Goal: Complete application form: Complete application form

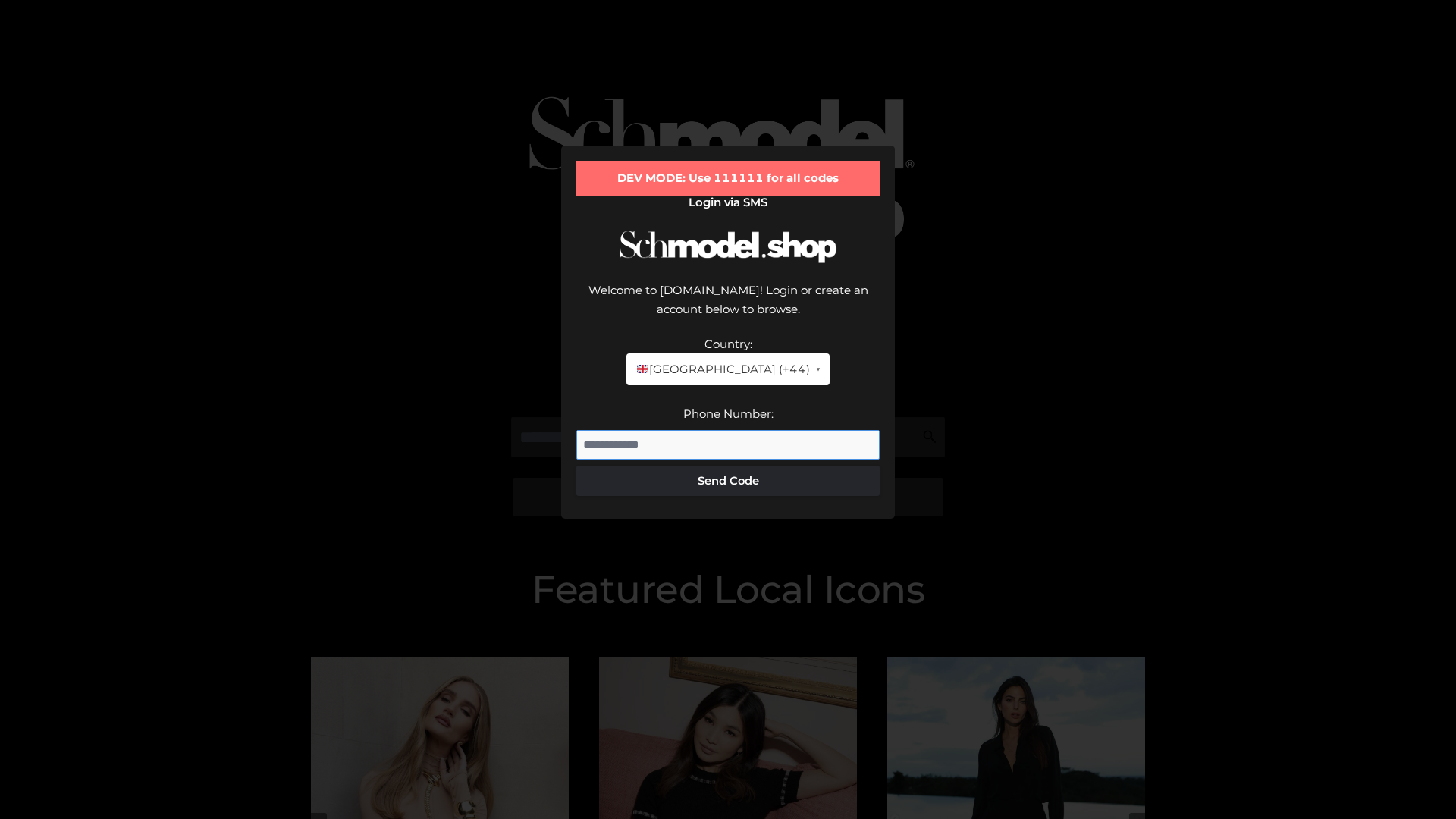
click at [728, 430] on input "Phone Number:" at bounding box center [728, 445] width 303 height 31
type input "**********"
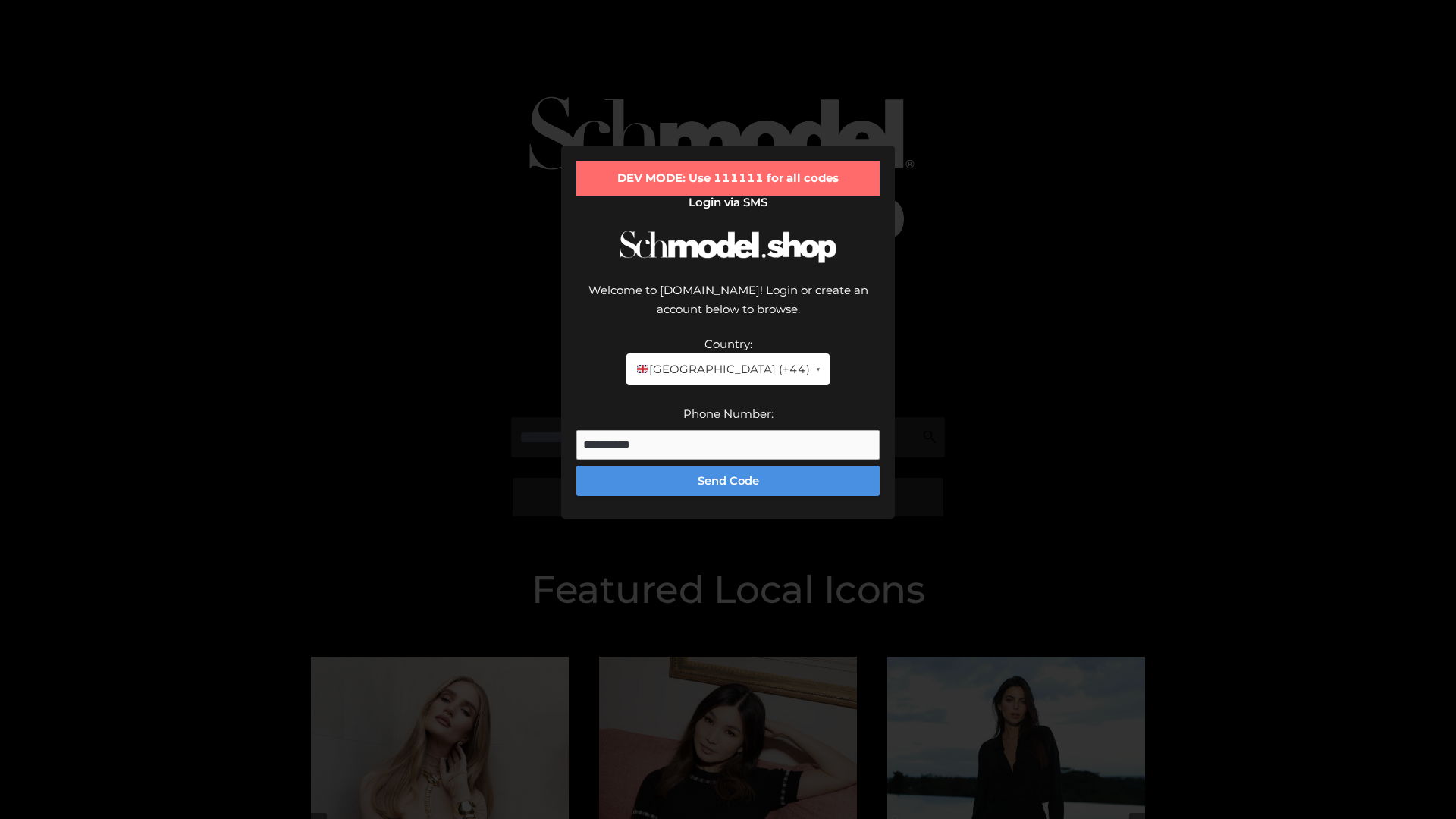
click at [728, 466] on button "Send Code" at bounding box center [728, 481] width 303 height 31
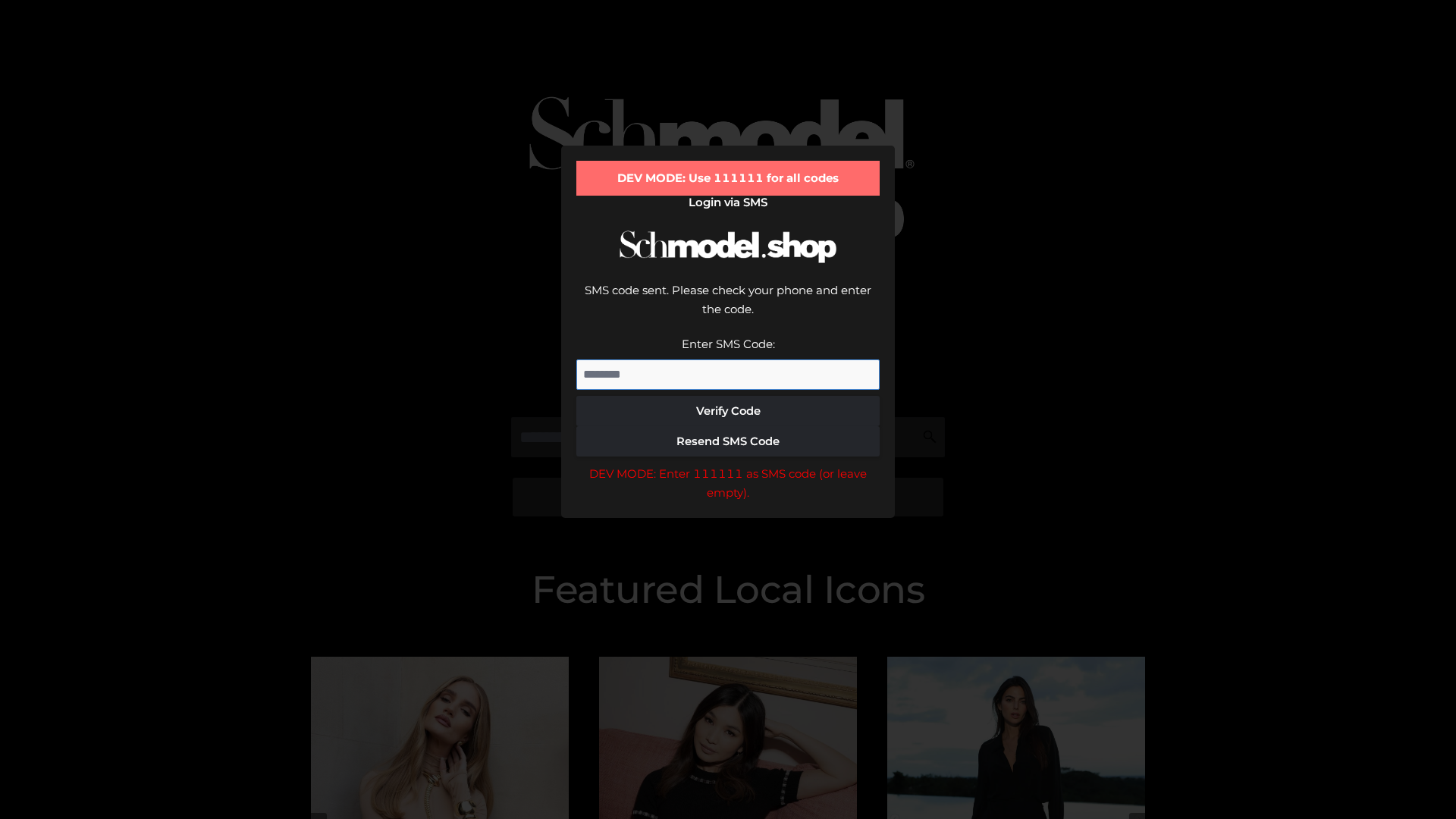
click at [728, 360] on input "Enter SMS Code:" at bounding box center [728, 375] width 303 height 31
type input "******"
click at [728, 396] on button "Verify Code" at bounding box center [728, 411] width 303 height 31
click at [728, 465] on div "DEV MODE: Enter 111111 as SMS code (or leave empty)." at bounding box center [728, 484] width 303 height 39
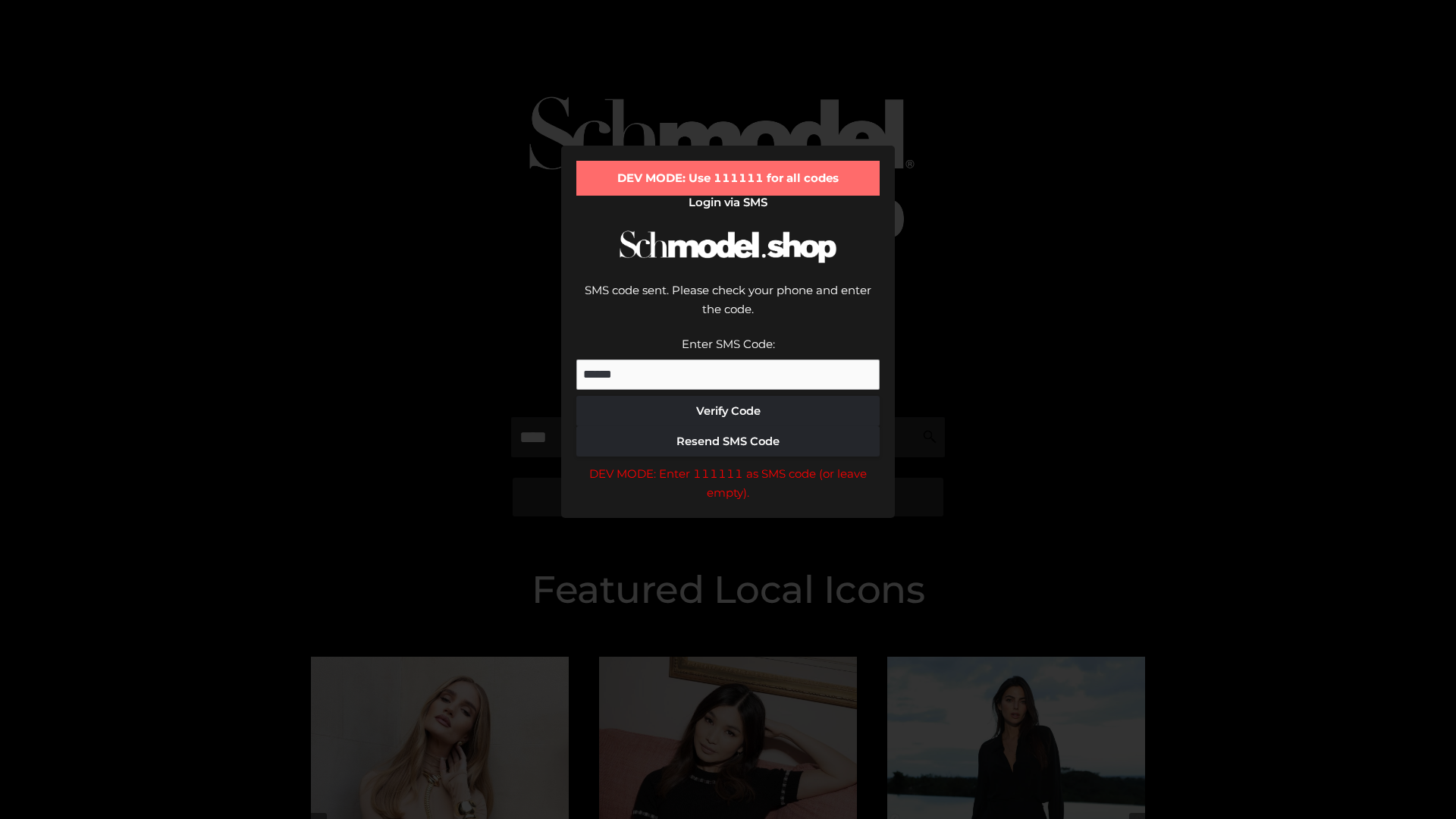
click at [728, 465] on div "DEV MODE: Enter 111111 as SMS code (or leave empty)." at bounding box center [728, 484] width 303 height 39
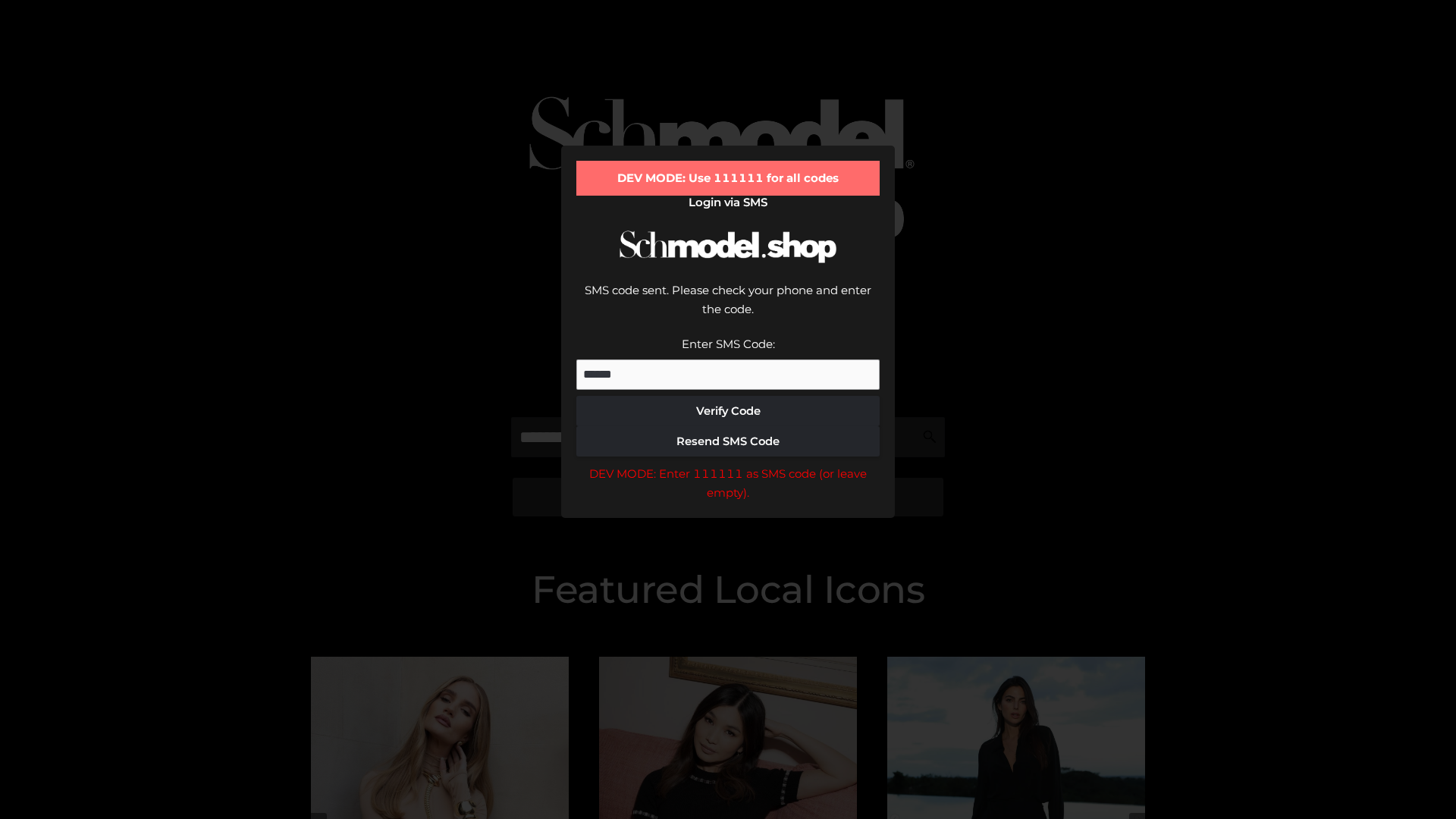
click at [728, 465] on div "DEV MODE: Enter 111111 as SMS code (or leave empty)." at bounding box center [728, 484] width 303 height 39
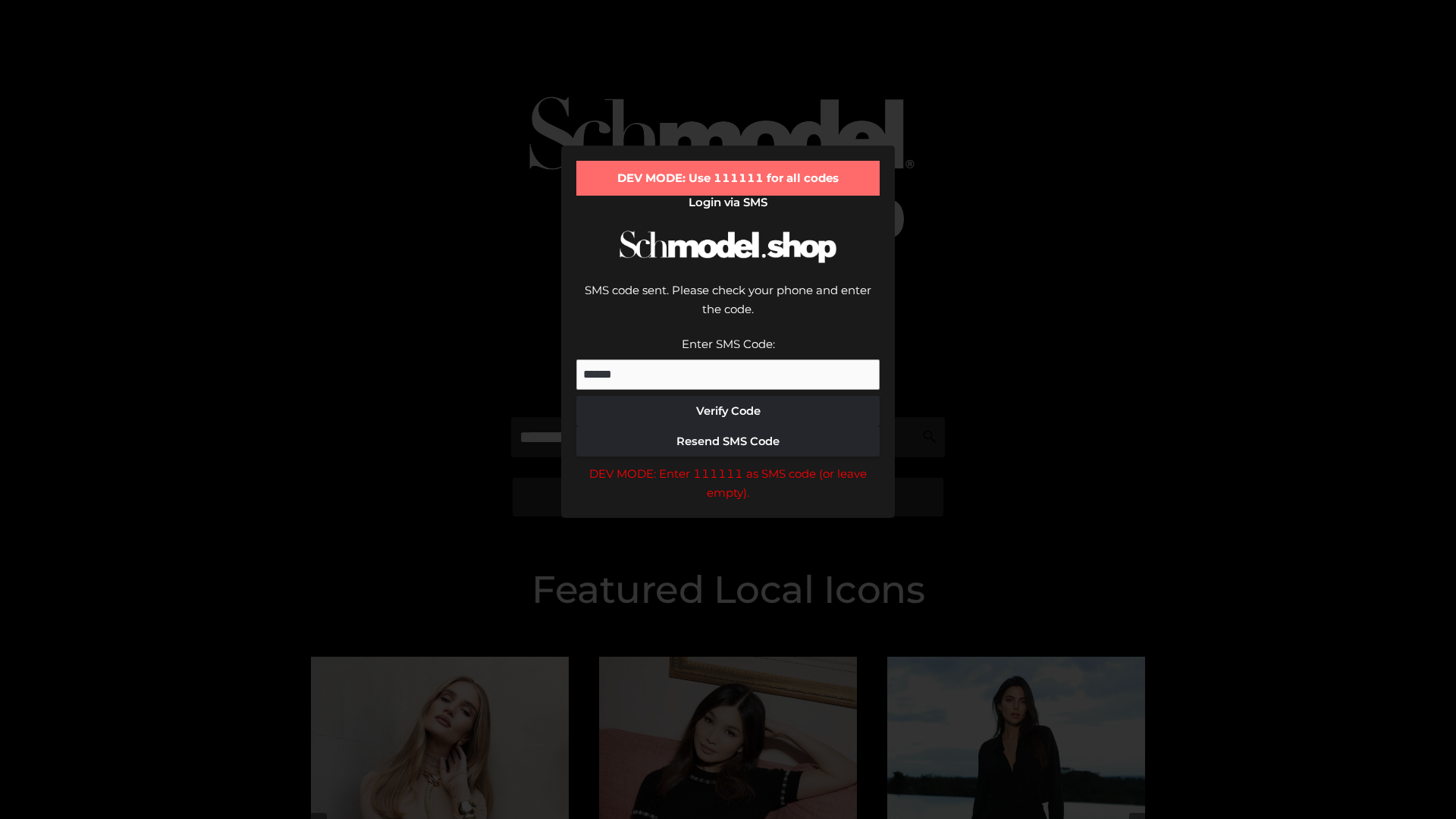
click at [728, 465] on div "DEV MODE: Enter 111111 as SMS code (or leave empty)." at bounding box center [728, 484] width 303 height 39
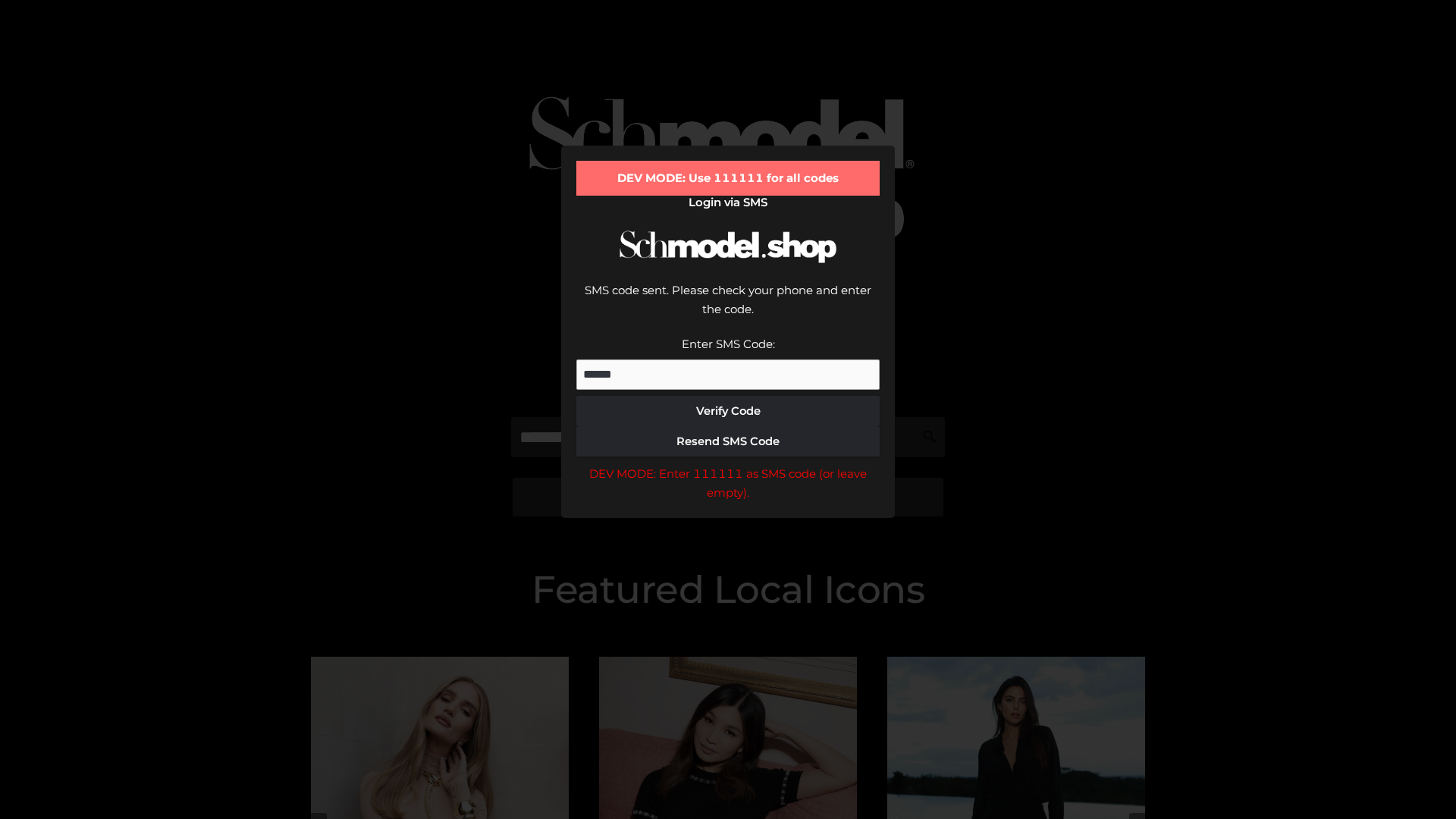
click at [728, 465] on div "DEV MODE: Enter 111111 as SMS code (or leave empty)." at bounding box center [728, 484] width 303 height 39
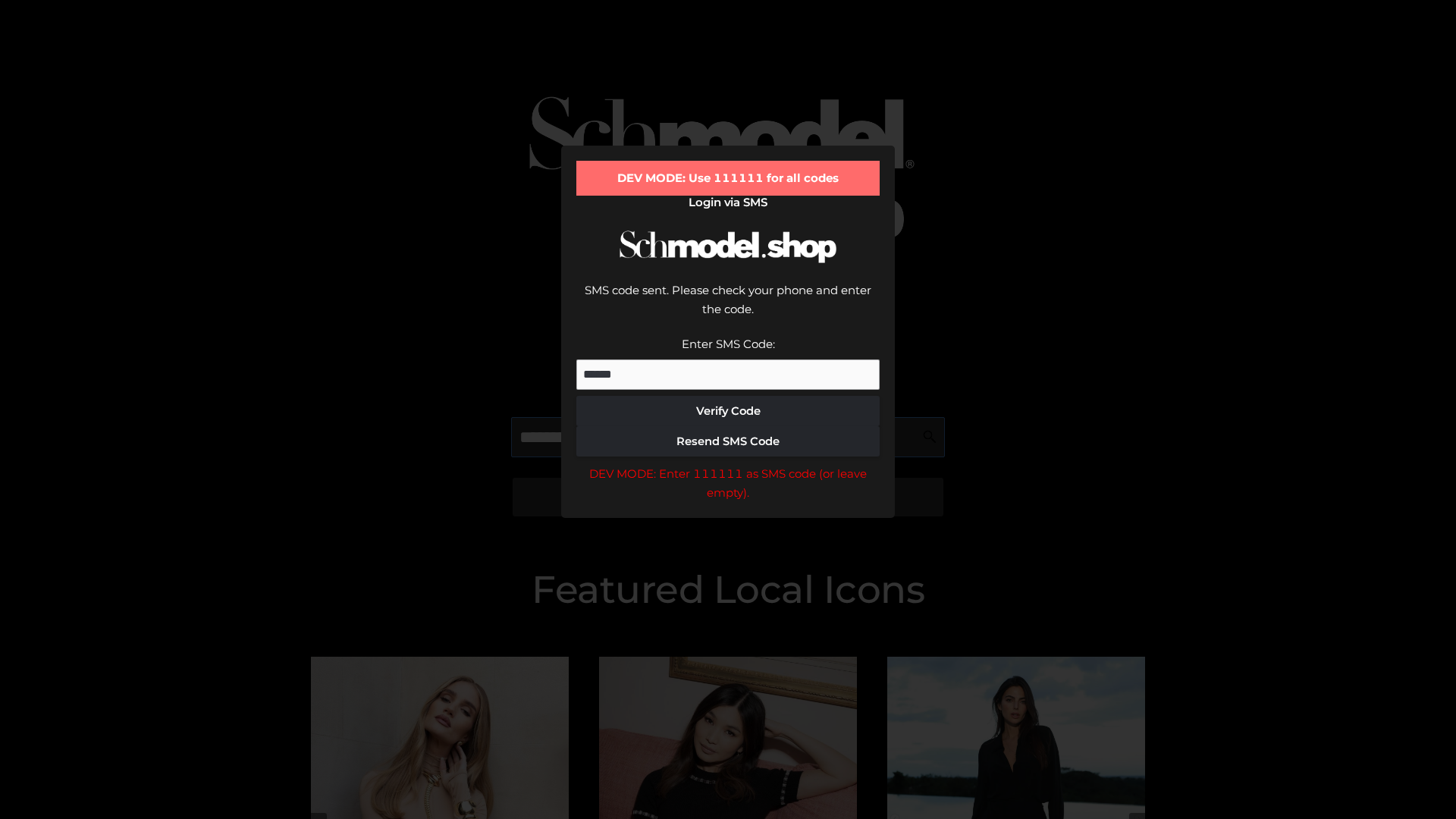
scroll to position [0, 1]
click at [728, 465] on div "DEV MODE: Enter 111111 as SMS code (or leave empty)." at bounding box center [728, 484] width 303 height 39
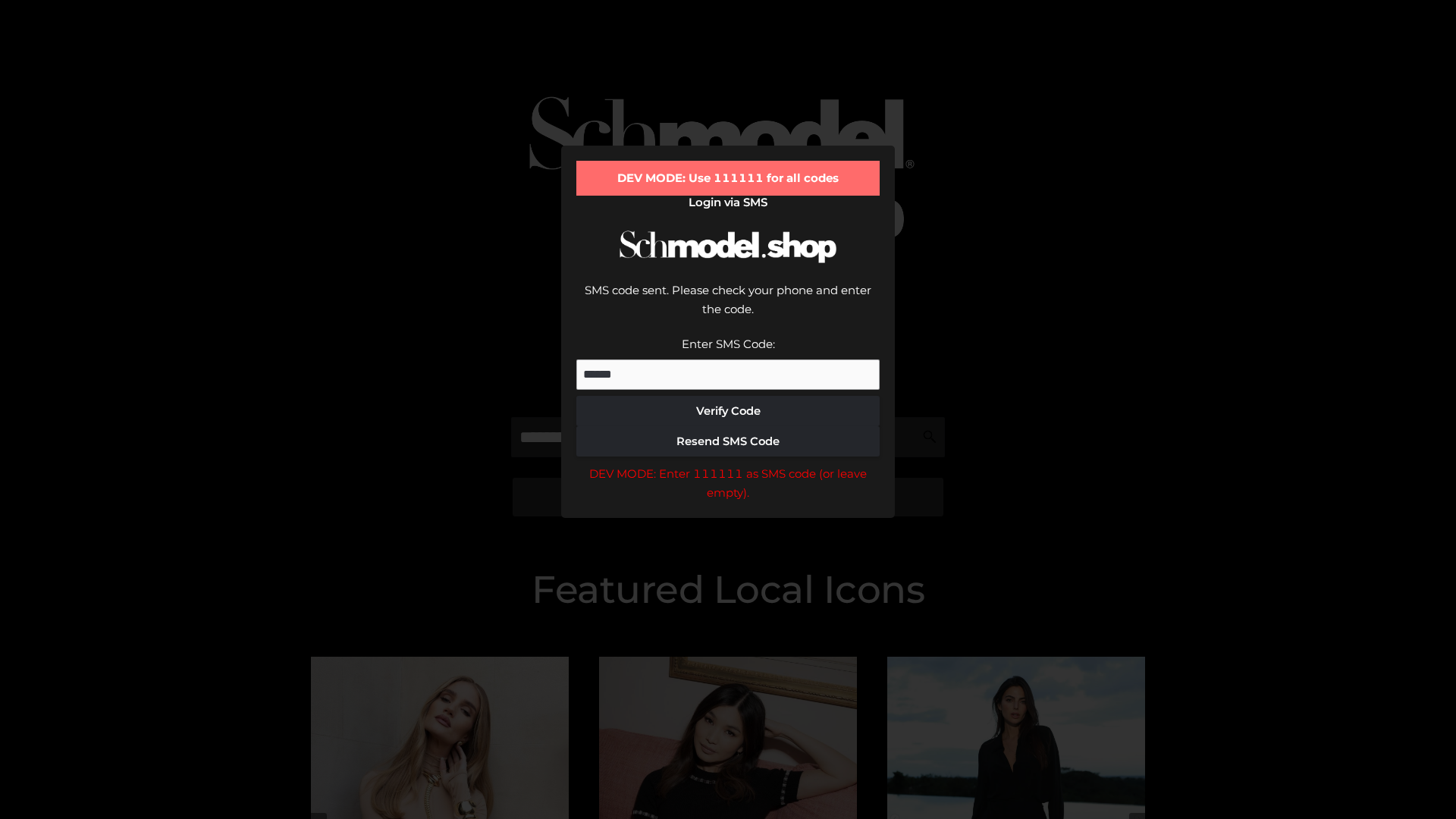
click at [728, 465] on div "DEV MODE: Enter 111111 as SMS code (or leave empty)." at bounding box center [728, 484] width 303 height 39
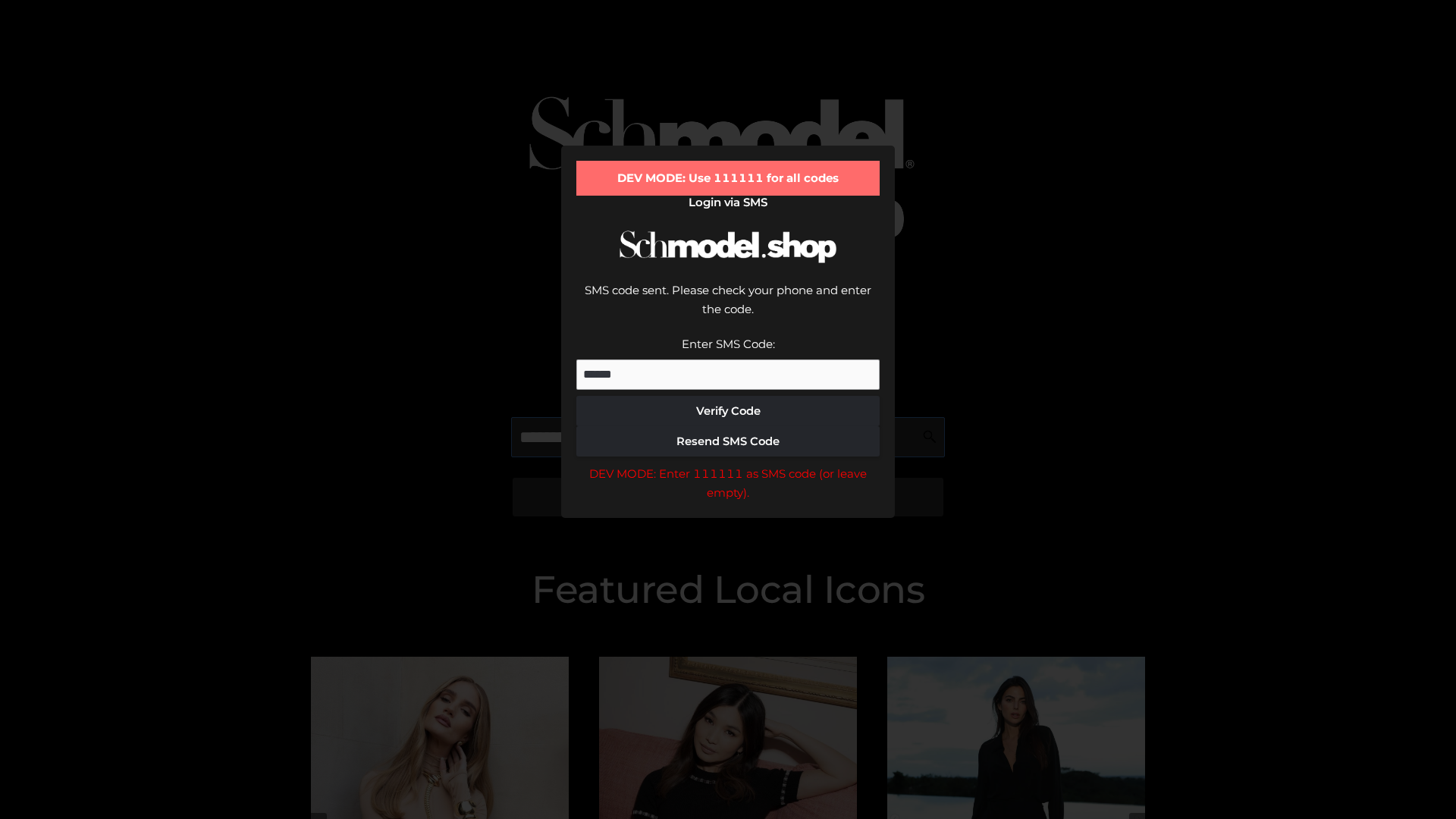
scroll to position [0, 93]
click at [728, 465] on div "DEV MODE: Enter 111111 as SMS code (or leave empty)." at bounding box center [728, 484] width 303 height 39
type input "**********"
